Goal: Information Seeking & Learning: Find specific fact

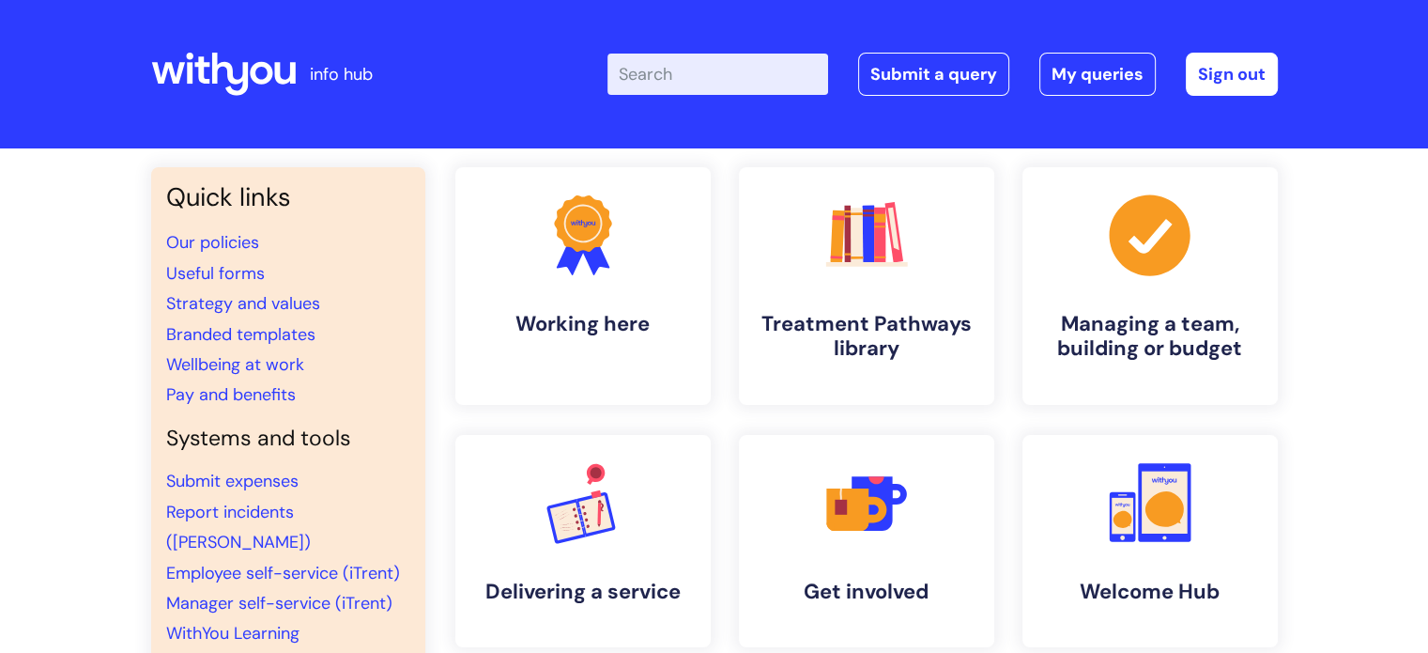
click at [703, 64] on input "Enter your search term here..." at bounding box center [717, 74] width 221 height 41
type input "pay"
click button "Search" at bounding box center [0, 0] width 0 height 0
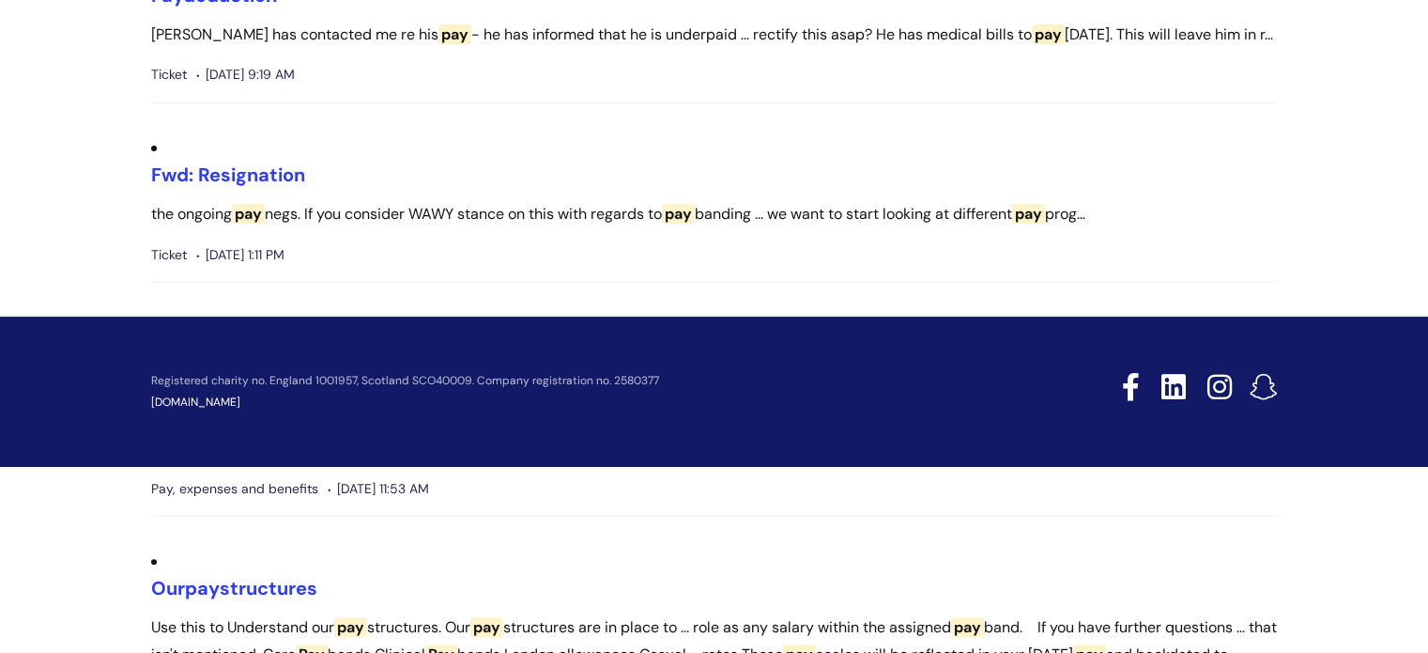
scroll to position [469, 0]
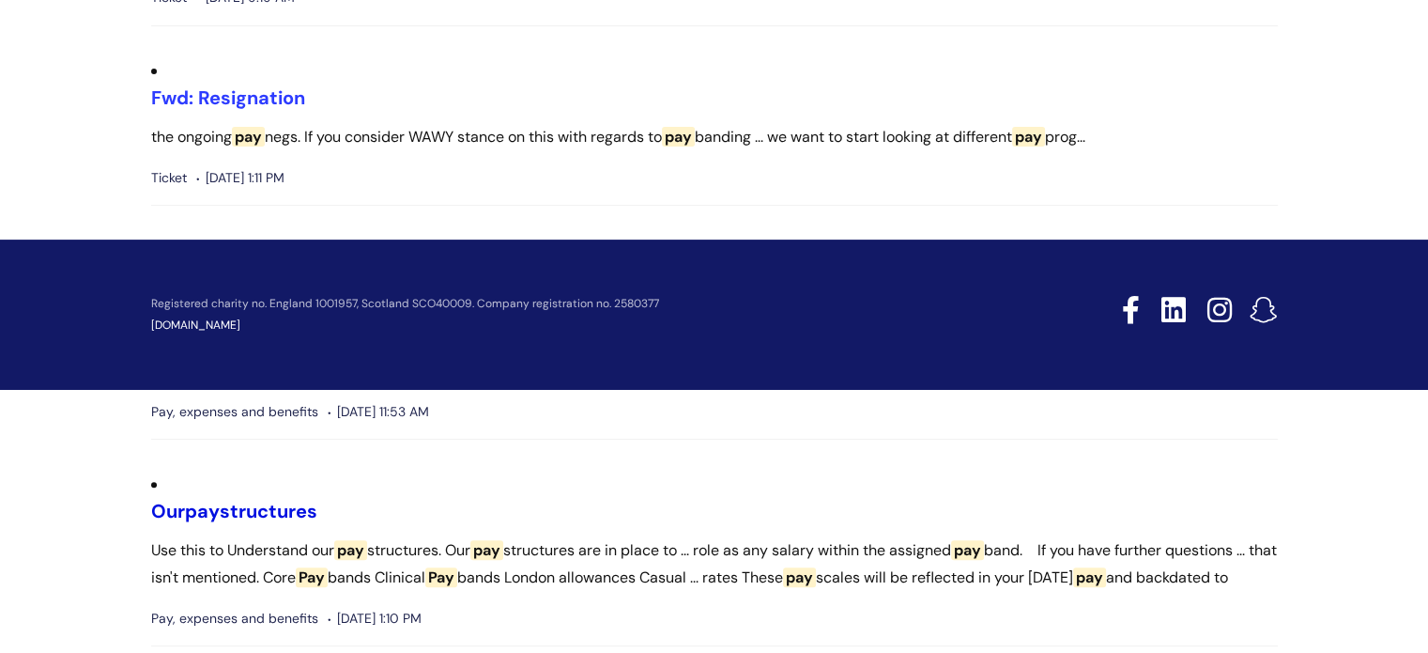
click at [263, 499] on link "Our pay structures" at bounding box center [234, 511] width 166 height 24
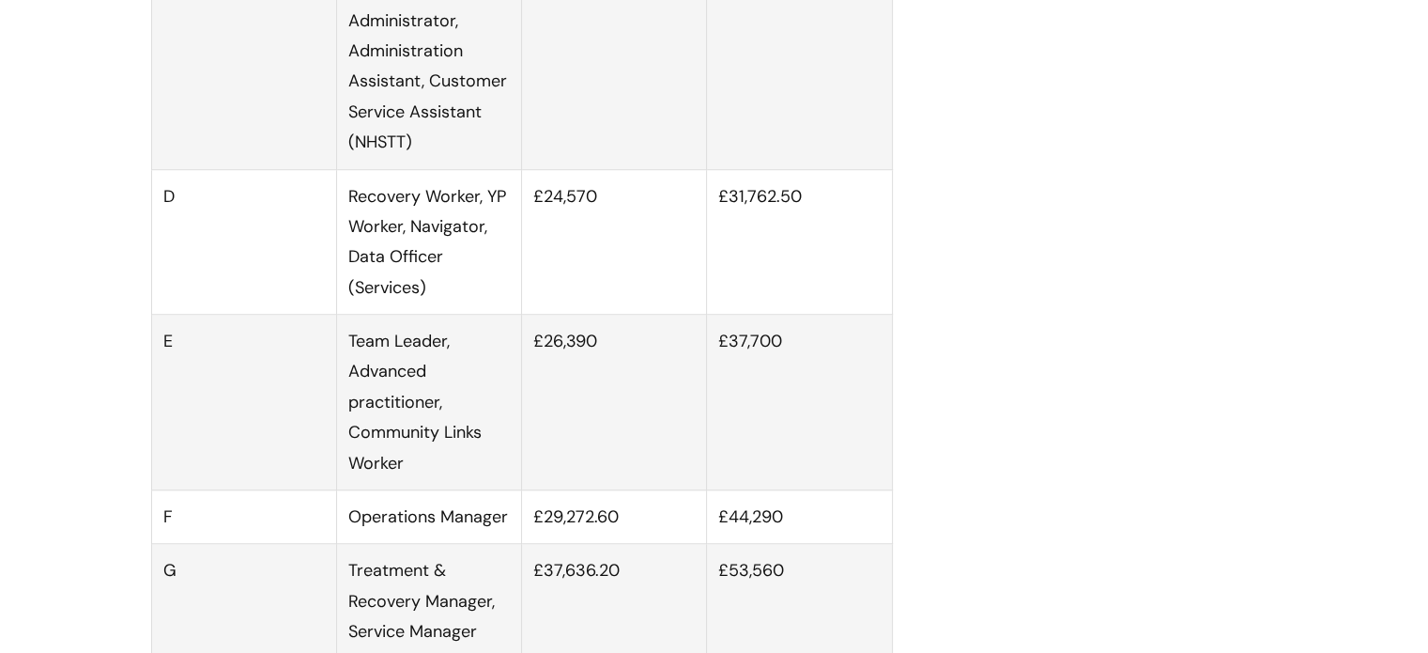
scroll to position [1784, 0]
